Goal: Register for event/course

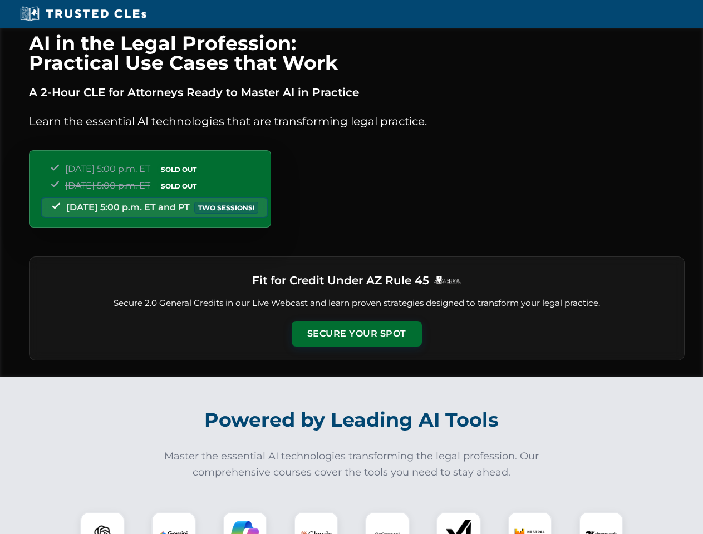
click at [356, 334] on button "Secure Your Spot" at bounding box center [357, 334] width 130 height 26
click at [102, 523] on img at bounding box center [102, 534] width 32 height 32
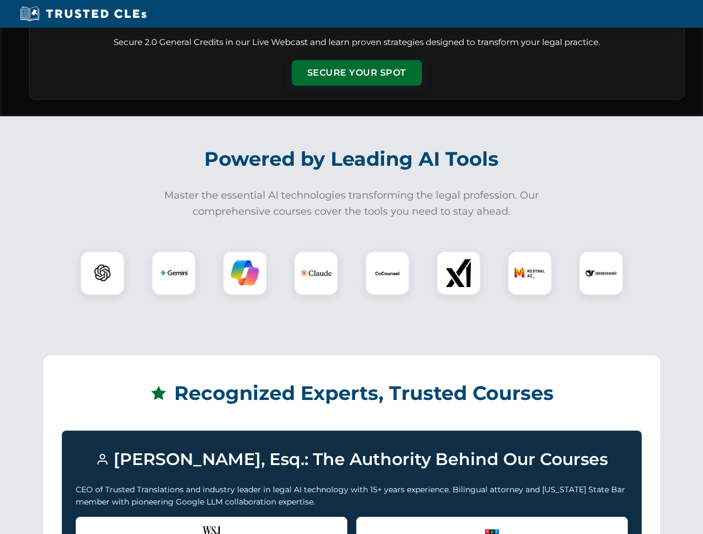
click at [174, 523] on div "Recognized by the WSJ [PERSON_NAME] was featured for his expertise in AI legal …" at bounding box center [212, 539] width 272 height 45
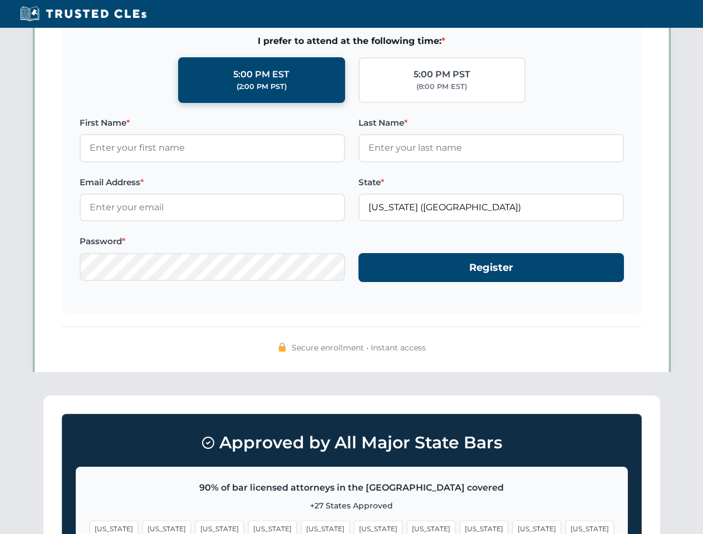
click at [407, 523] on span "[US_STATE]" at bounding box center [431, 529] width 48 height 16
click at [513, 523] on span "[US_STATE]" at bounding box center [537, 529] width 48 height 16
